Goal: Check status

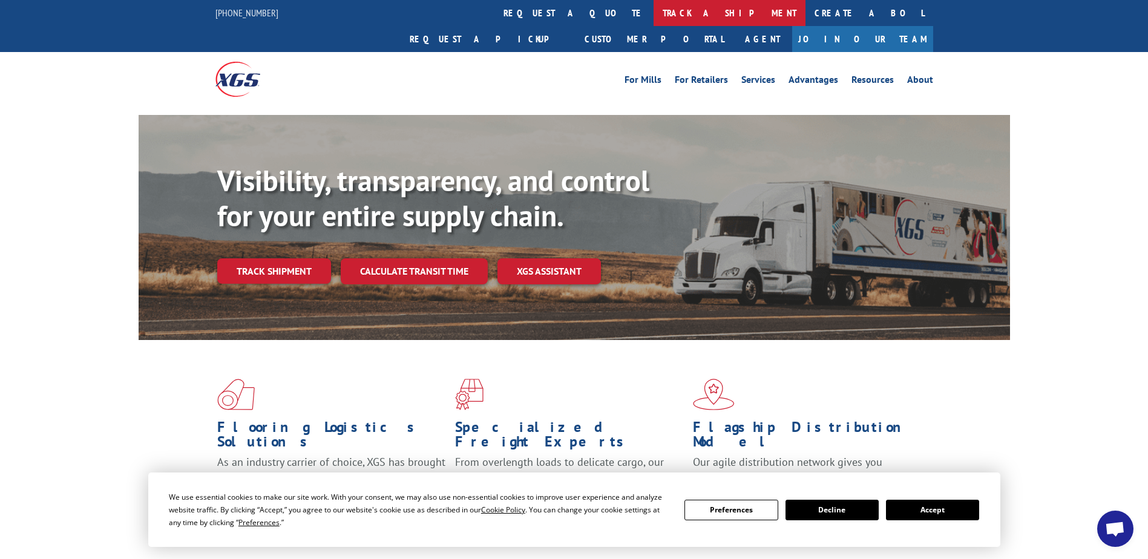
click at [654, 11] on link "track a shipment" at bounding box center [730, 13] width 152 height 26
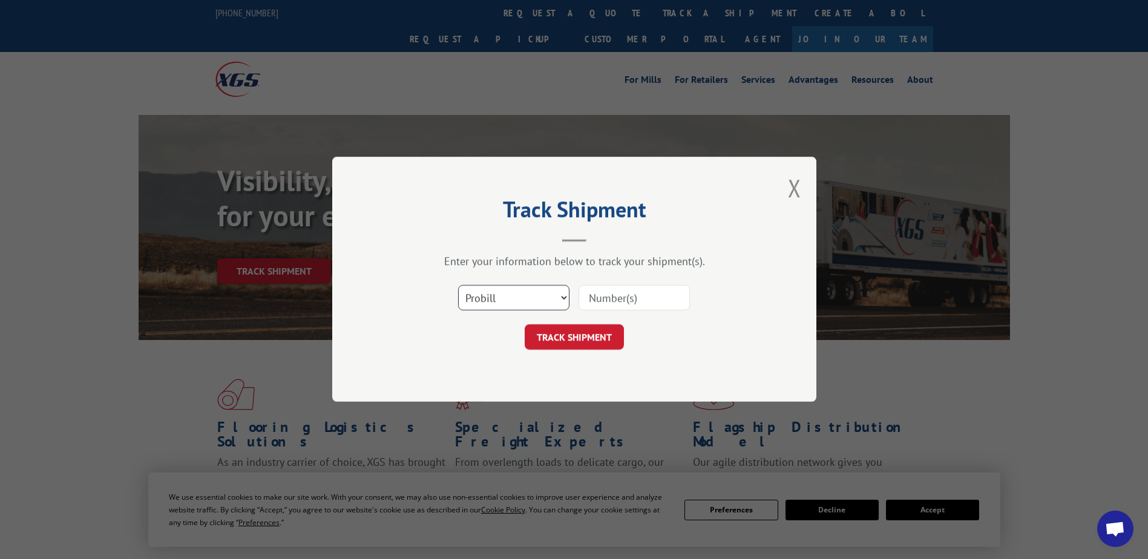
click at [542, 296] on select "Select category... Probill BOL PO" at bounding box center [513, 298] width 111 height 25
select select "bol"
click at [458, 286] on select "Select category... Probill BOL PO" at bounding box center [513, 298] width 111 height 25
drag, startPoint x: 631, startPoint y: 303, endPoint x: 641, endPoint y: 301, distance: 11.2
click at [631, 303] on input at bounding box center [634, 298] width 111 height 25
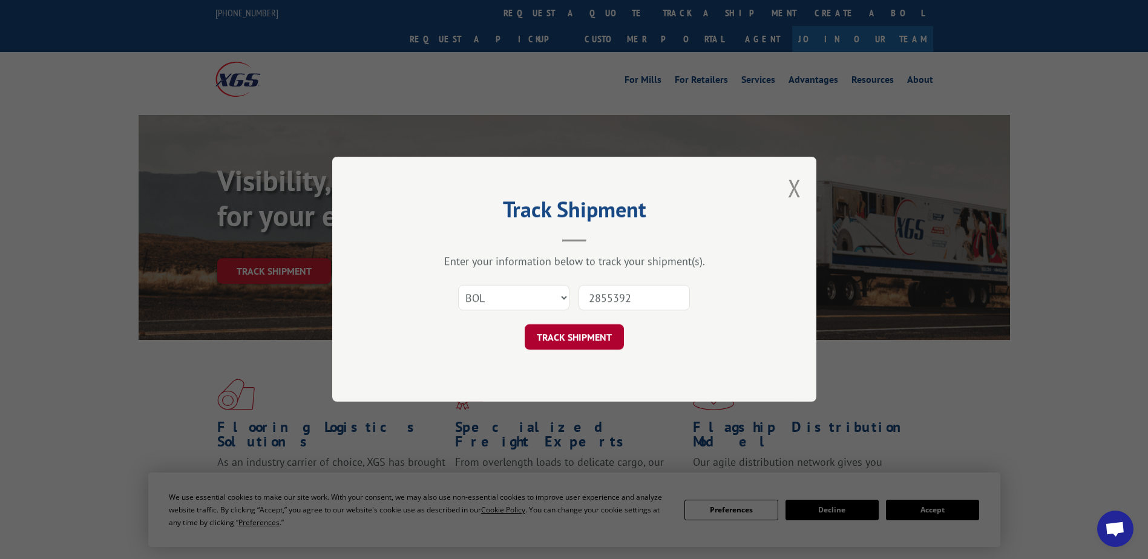
type input "2855392"
click at [599, 336] on button "TRACK SHIPMENT" at bounding box center [574, 337] width 99 height 25
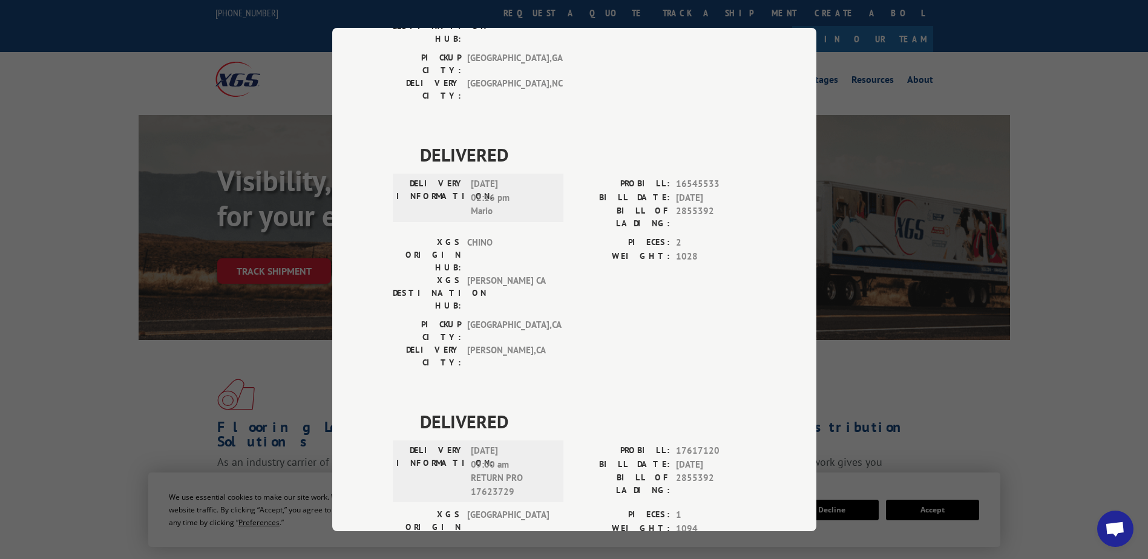
scroll to position [254, 0]
click at [490, 442] on span "09/22/2025 09:00 am RETURN PRO 17623729" at bounding box center [512, 469] width 82 height 54
copy span "17623729"
click at [846, 68] on div "Track Shipment DELIVERED DELIVERY INFORMATION: 11/14/2022 11:55 am MEGAN JONES …" at bounding box center [574, 279] width 1148 height 559
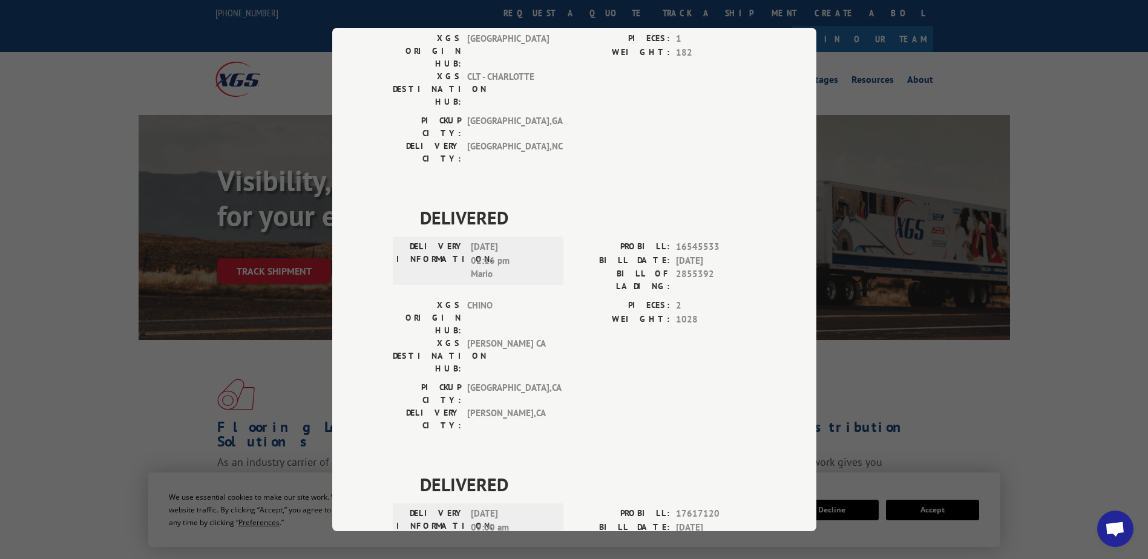
scroll to position [0, 0]
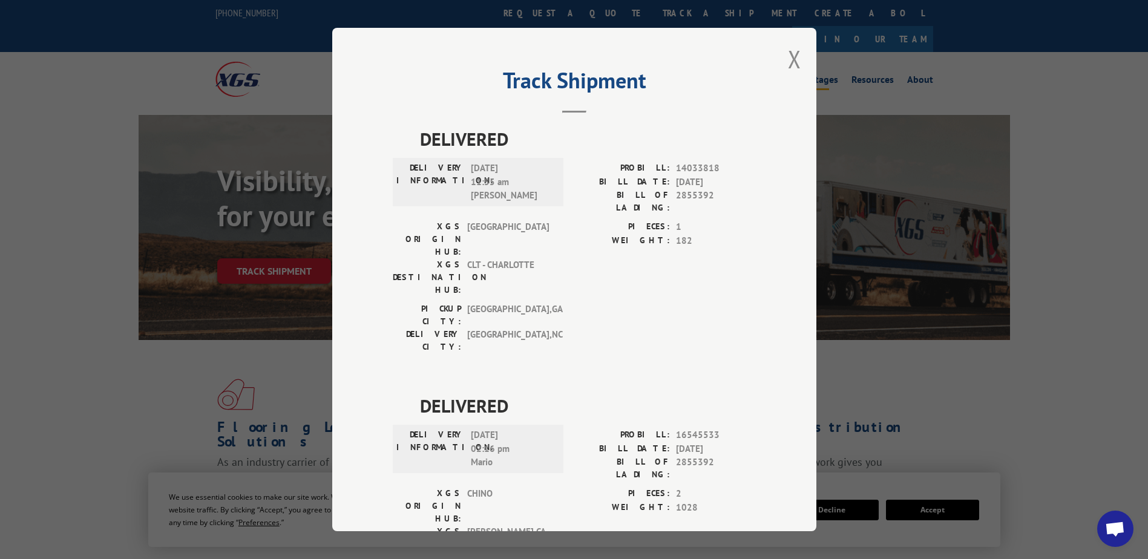
click at [792, 59] on button "Close modal" at bounding box center [794, 59] width 13 height 32
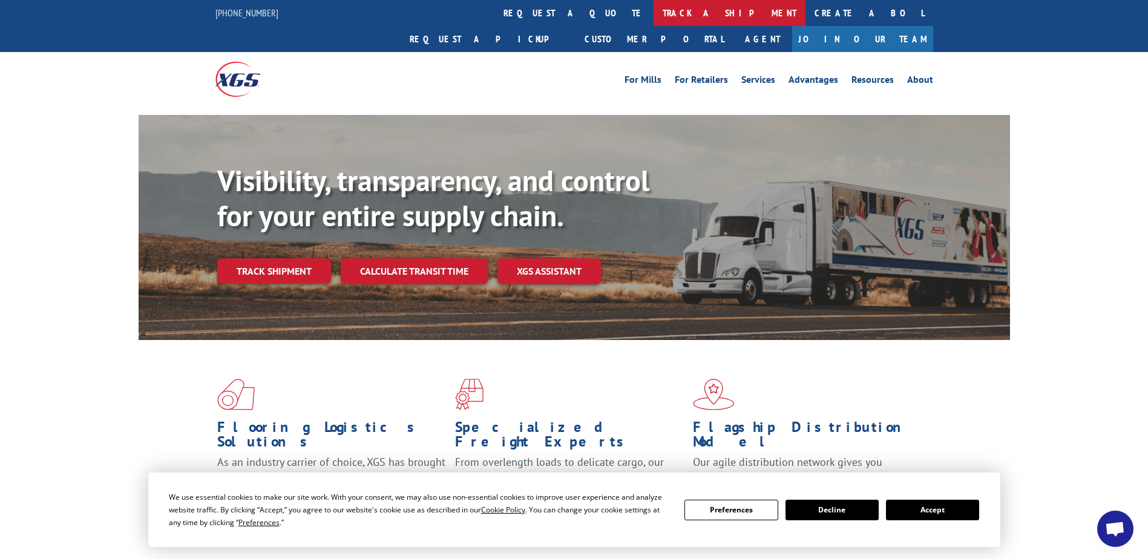
click at [654, 15] on link "track a shipment" at bounding box center [730, 13] width 152 height 26
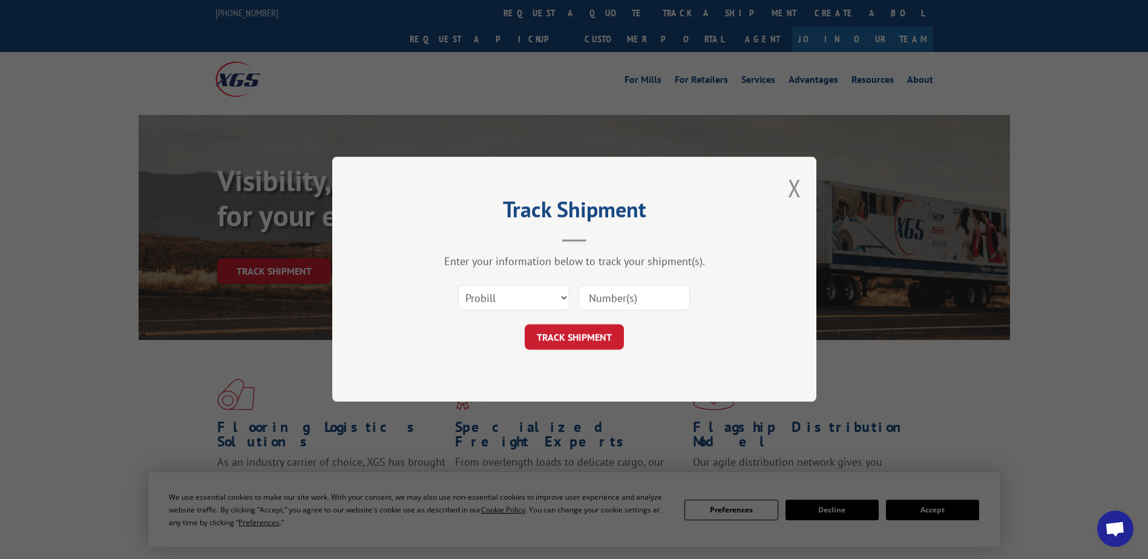
click at [628, 294] on input at bounding box center [634, 298] width 111 height 25
paste input "17623729"
type input "17623729"
click at [572, 346] on button "TRACK SHIPMENT" at bounding box center [574, 337] width 99 height 25
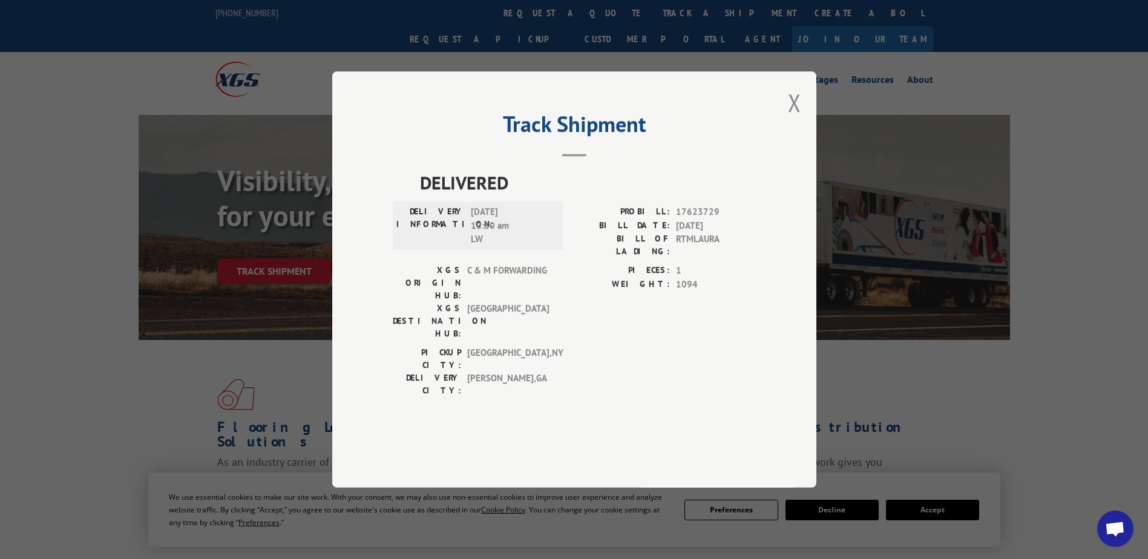
click at [789, 119] on button "Close modal" at bounding box center [794, 103] width 13 height 32
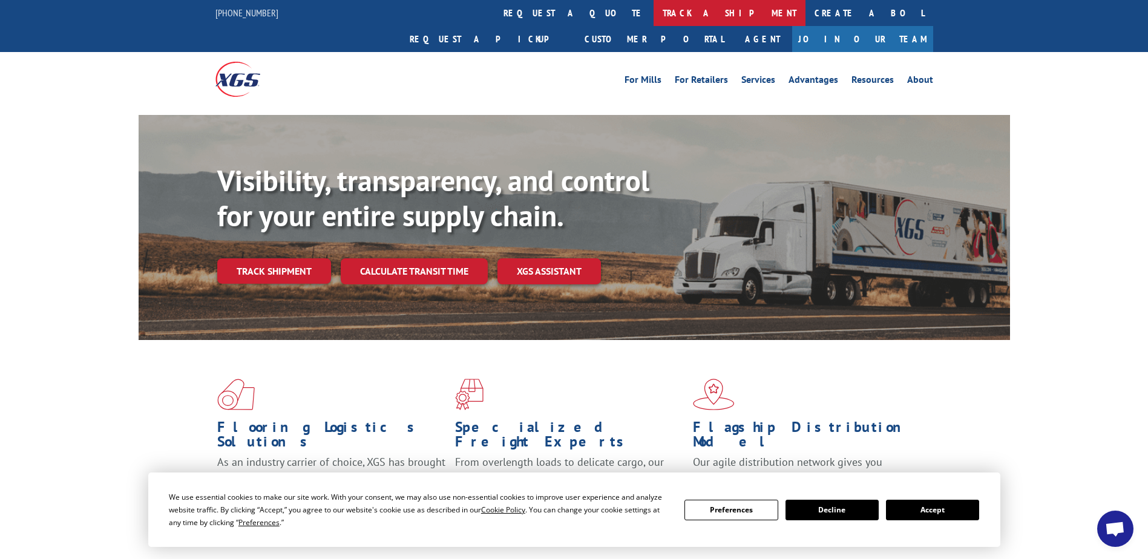
click at [654, 11] on link "track a shipment" at bounding box center [730, 13] width 152 height 26
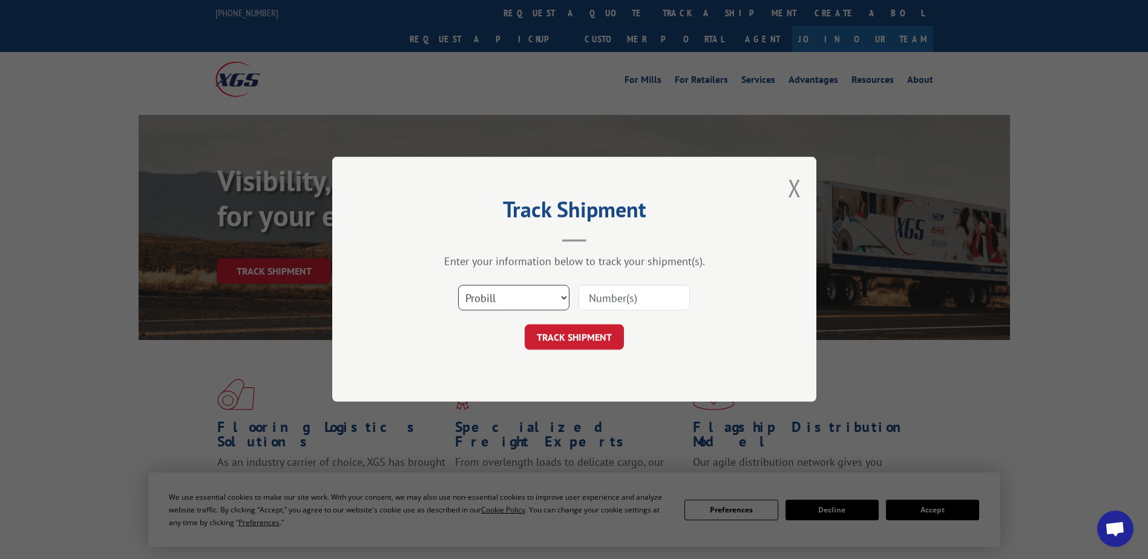
drag, startPoint x: 545, startPoint y: 298, endPoint x: 548, endPoint y: 310, distance: 11.8
click at [545, 298] on select "Select category... Probill BOL PO" at bounding box center [513, 298] width 111 height 25
select select "bol"
click at [458, 286] on select "Select category... Probill BOL PO" at bounding box center [513, 298] width 111 height 25
click at [609, 308] on input at bounding box center [634, 298] width 111 height 25
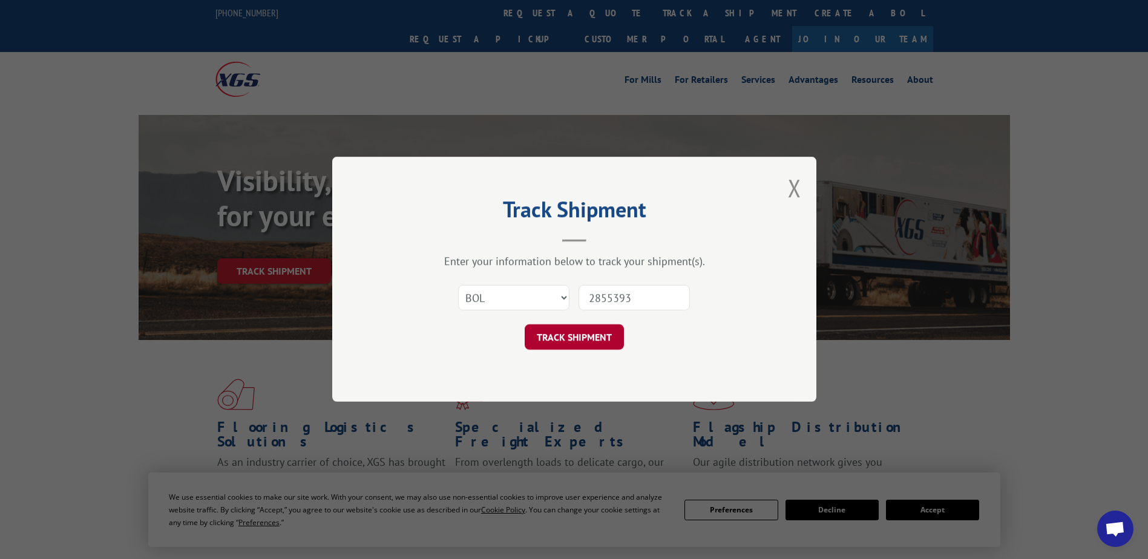
type input "2855393"
click at [589, 338] on button "TRACK SHIPMENT" at bounding box center [574, 337] width 99 height 25
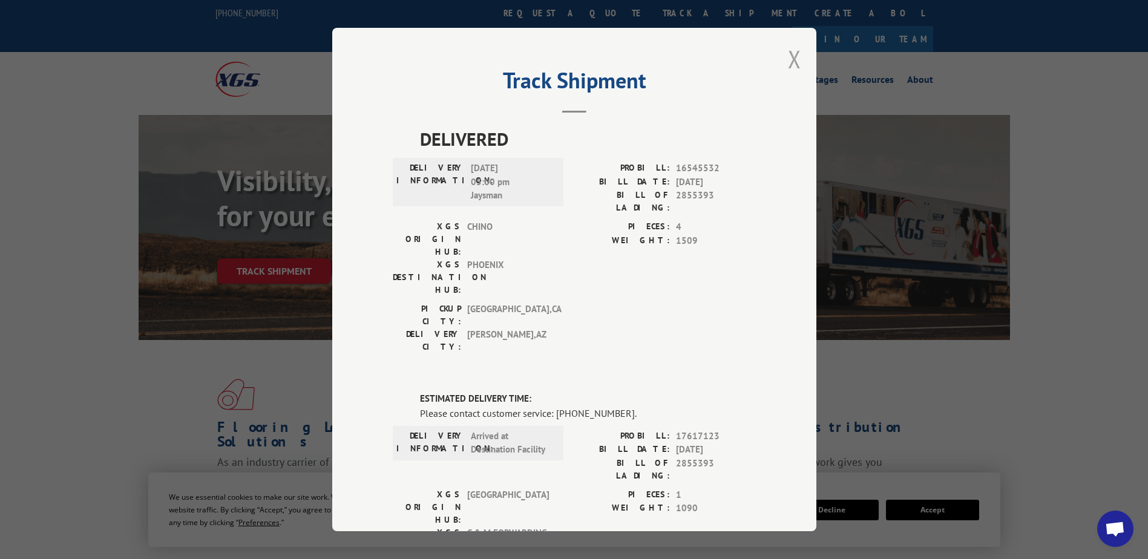
click at [789, 59] on button "Close modal" at bounding box center [794, 59] width 13 height 32
